Goal: Find specific page/section

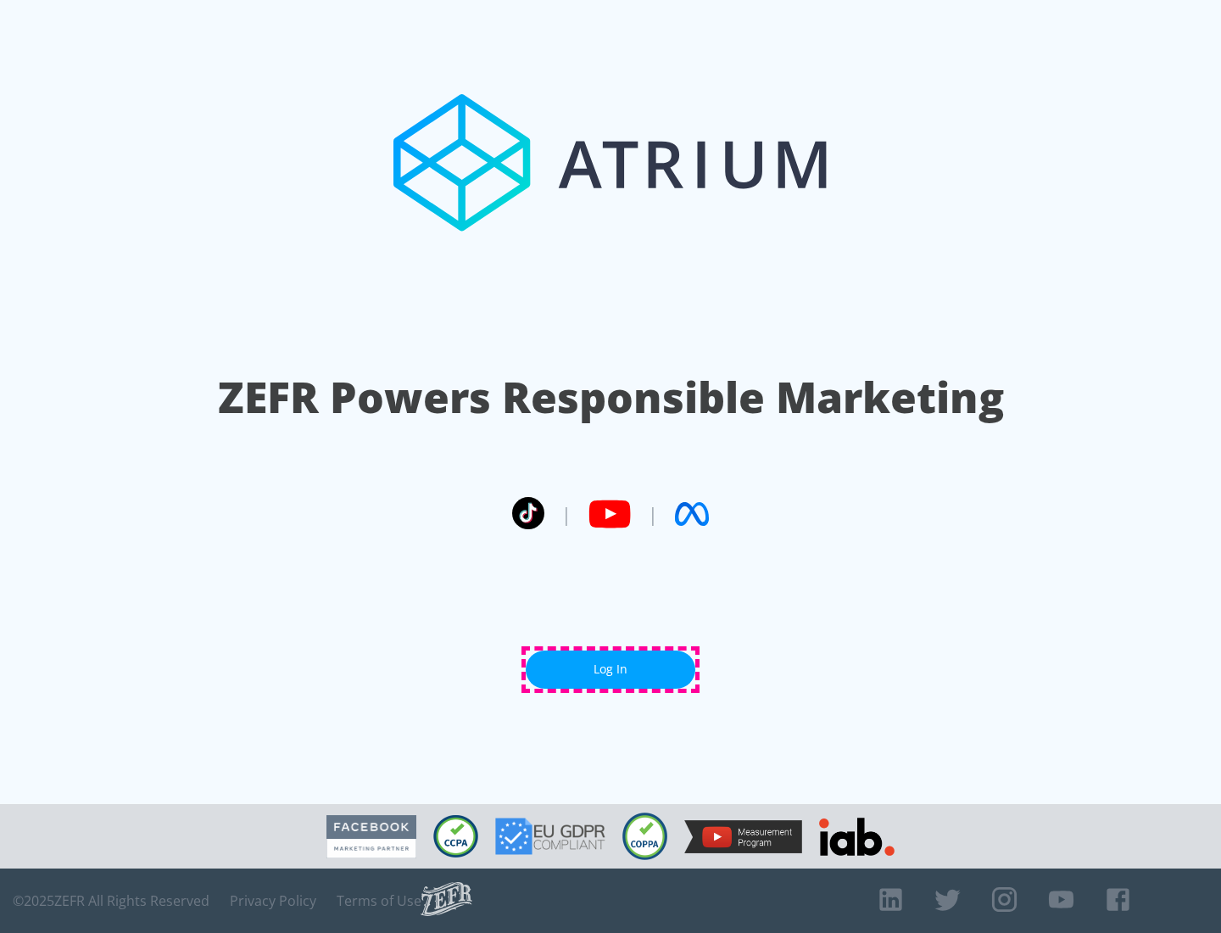
click at [611, 669] on link "Log In" at bounding box center [611, 670] width 170 height 38
